Goal: Task Accomplishment & Management: Use online tool/utility

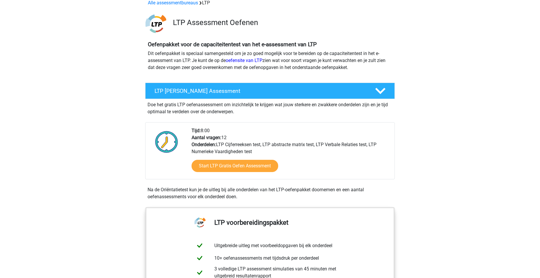
scroll to position [59, 0]
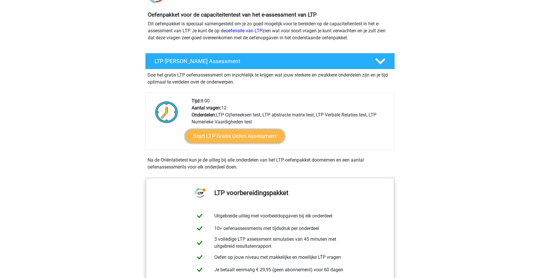
click at [244, 138] on link "Start LTP Gratis Oefen Assessment" at bounding box center [235, 136] width 100 height 14
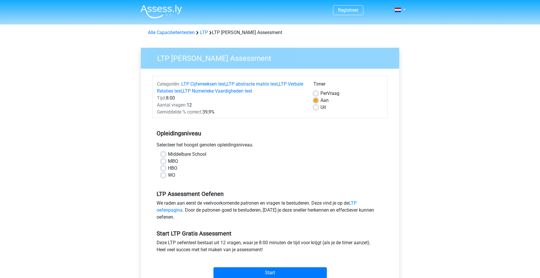
click at [168, 170] on label "HBO" at bounding box center [172, 168] width 9 height 7
click at [165, 170] on input "HBO" at bounding box center [163, 168] width 5 height 6
radio input "true"
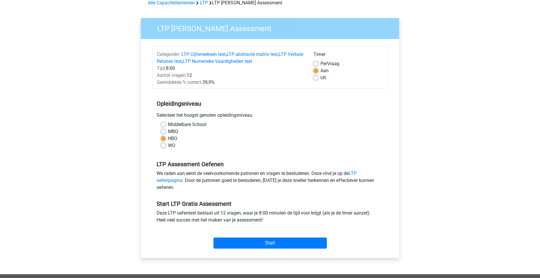
click at [320, 62] on label "Per Vraag" at bounding box center [329, 63] width 19 height 7
click at [317, 62] on input "Per Vraag" at bounding box center [315, 63] width 5 height 6
radio input "true"
click at [278, 244] on input "Start" at bounding box center [269, 243] width 113 height 11
click at [320, 78] on label "Uit" at bounding box center [323, 77] width 6 height 7
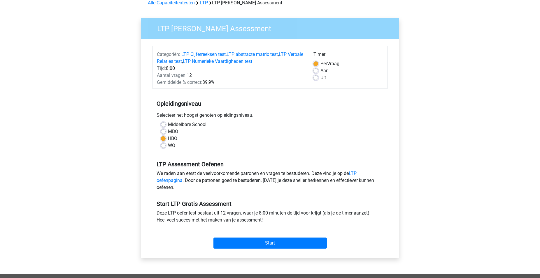
click at [315, 78] on input "Uit" at bounding box center [315, 77] width 5 height 6
radio input "true"
click at [278, 246] on input "Start" at bounding box center [269, 243] width 113 height 11
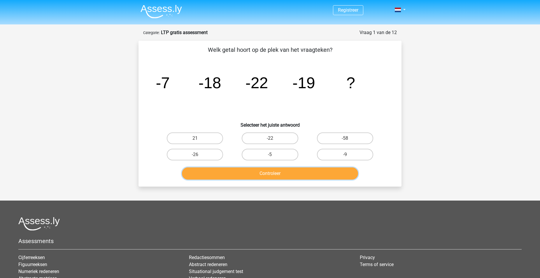
click at [262, 172] on button "Controleer" at bounding box center [270, 174] width 176 height 12
click at [378, 103] on icon "image/svg+xml -7 -18 -22 -19 ?" at bounding box center [269, 88] width 235 height 59
click at [206, 157] on label "-26" at bounding box center [195, 155] width 56 height 12
click at [199, 157] on input "-26" at bounding box center [197, 157] width 4 height 4
radio input "true"
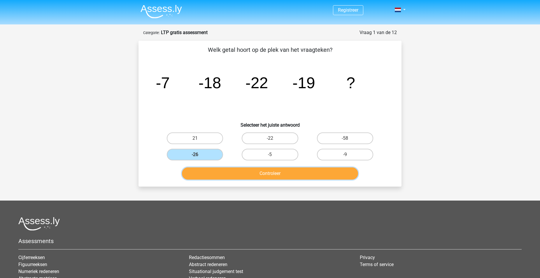
click at [249, 176] on button "Controleer" at bounding box center [270, 174] width 176 height 12
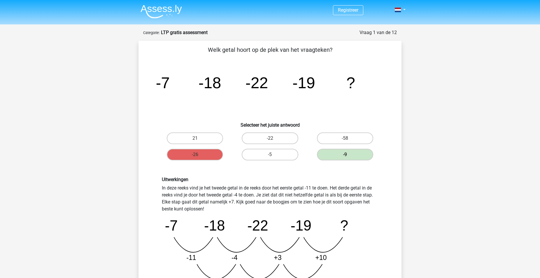
scroll to position [59, 0]
